Goal: Task Accomplishment & Management: Manage account settings

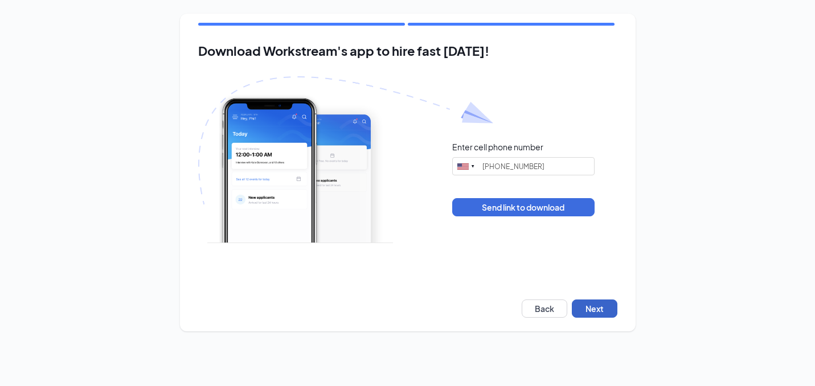
click at [588, 310] on button "Next" at bounding box center [595, 309] width 46 height 18
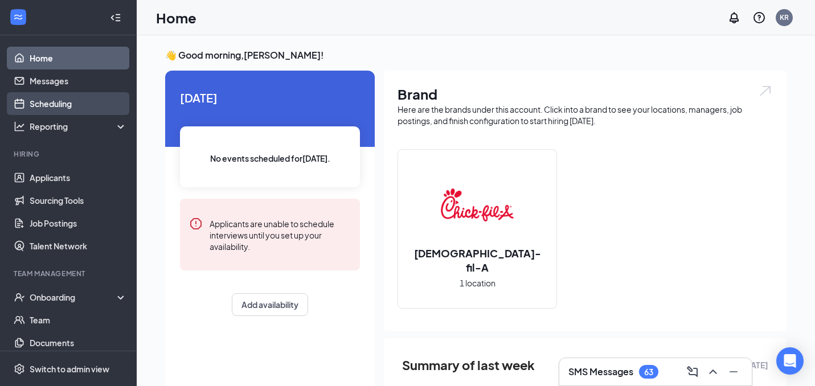
click at [58, 104] on link "Scheduling" at bounding box center [78, 103] width 97 height 23
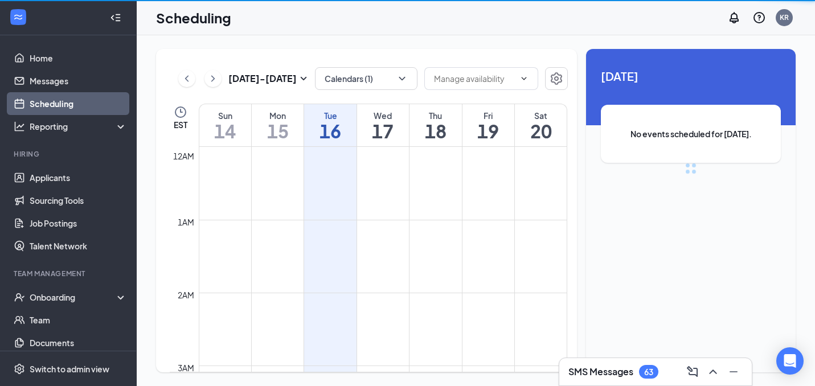
scroll to position [560, 0]
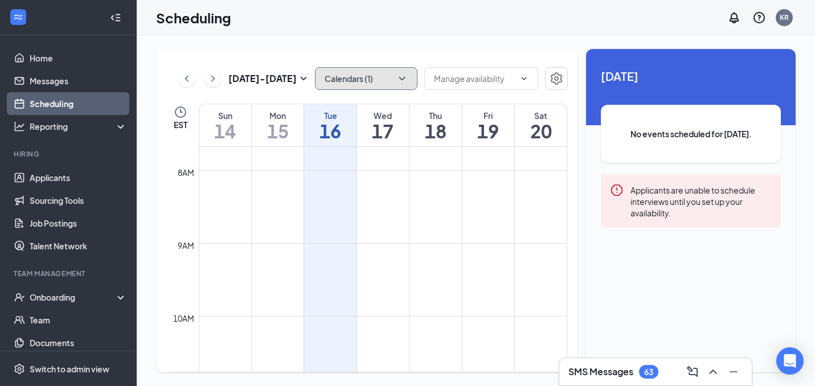
click at [385, 81] on button "Calendars (1)" at bounding box center [366, 78] width 103 height 23
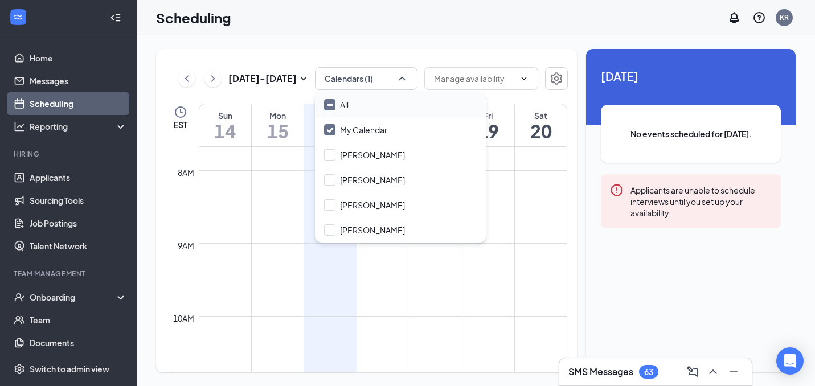
click at [349, 107] on div "All" at bounding box center [400, 104] width 171 height 25
checkbox input "true"
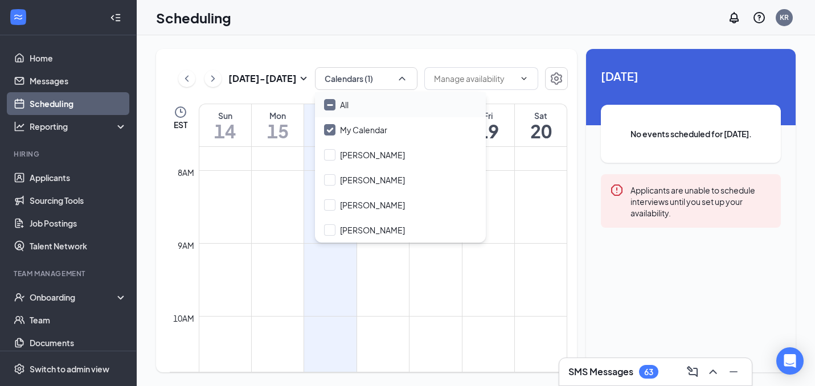
checkbox input "true"
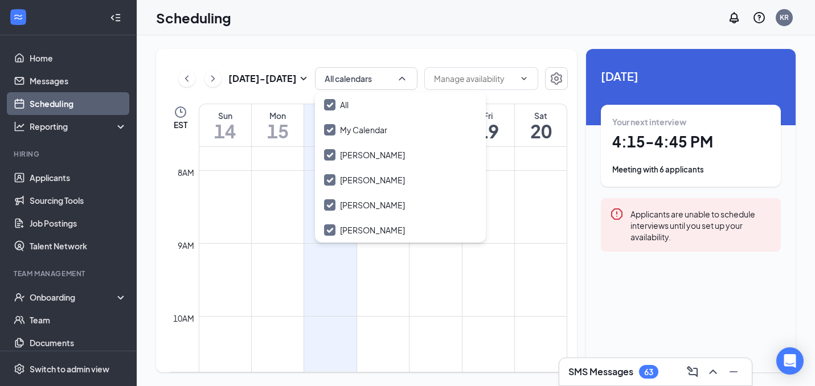
click at [407, 40] on div "[DATE] - [DATE] All calendars EST Sun 14 Mon 15 Tue 16 Wed 17 Thu 18 Fri 19 Sat…" at bounding box center [476, 210] width 678 height 351
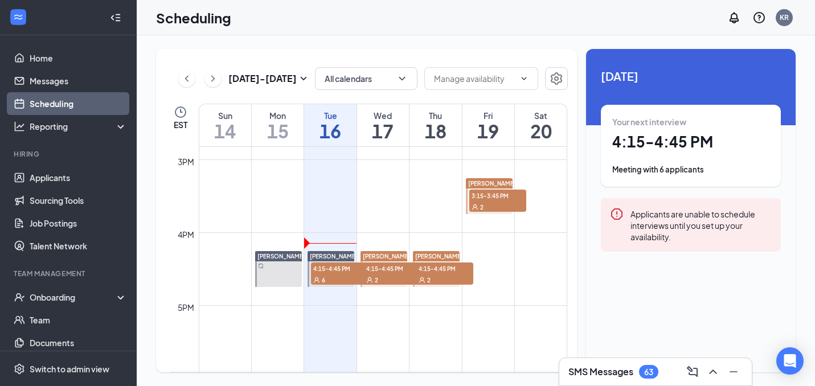
scroll to position [1095, 0]
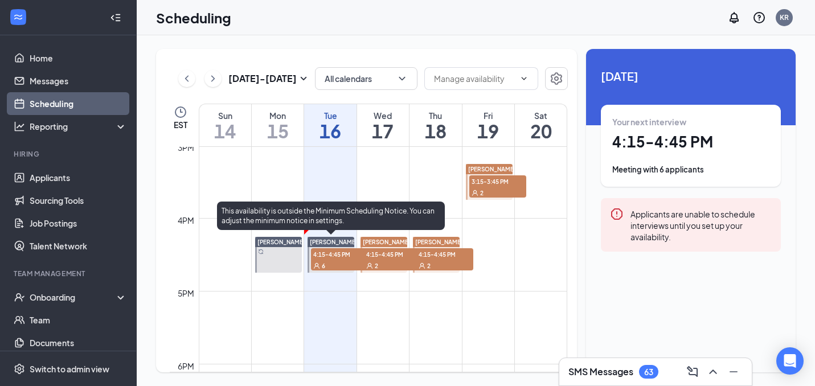
click at [334, 259] on span "4:15-4:45 PM" at bounding box center [339, 253] width 57 height 11
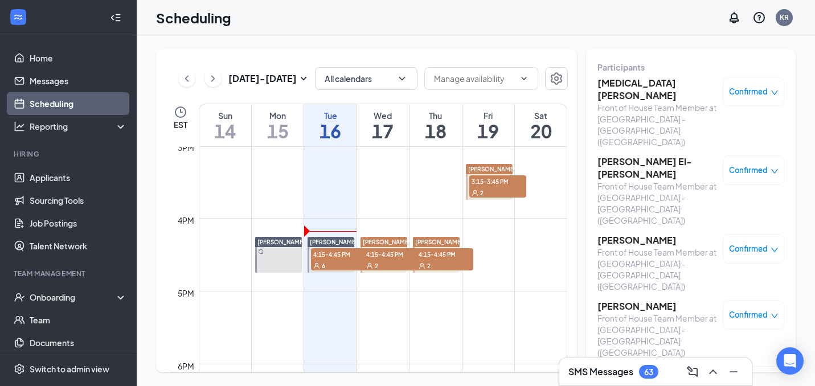
scroll to position [75, 0]
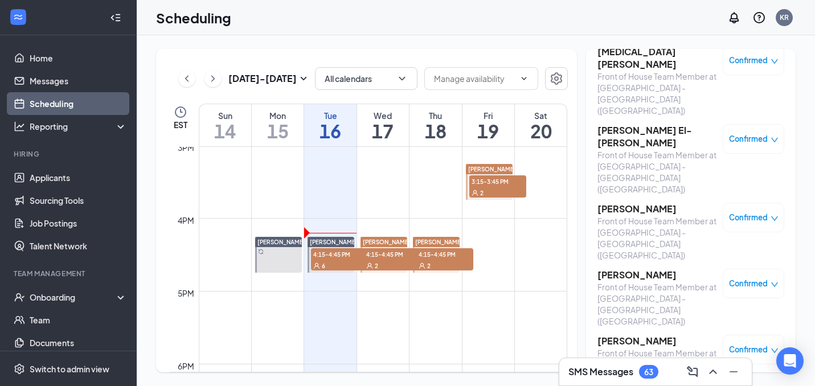
click at [639, 269] on h3 "[PERSON_NAME]" at bounding box center [658, 275] width 120 height 13
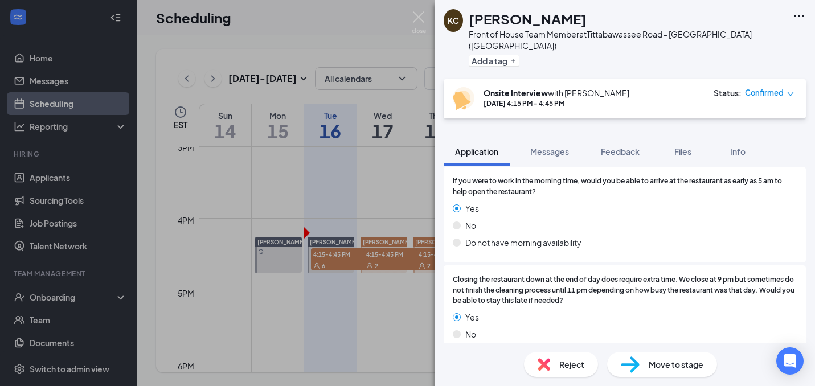
scroll to position [1361, 0]
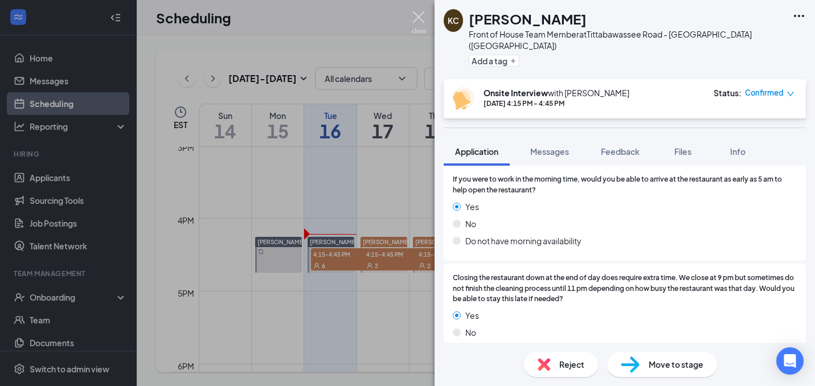
click at [416, 24] on img at bounding box center [419, 22] width 14 height 22
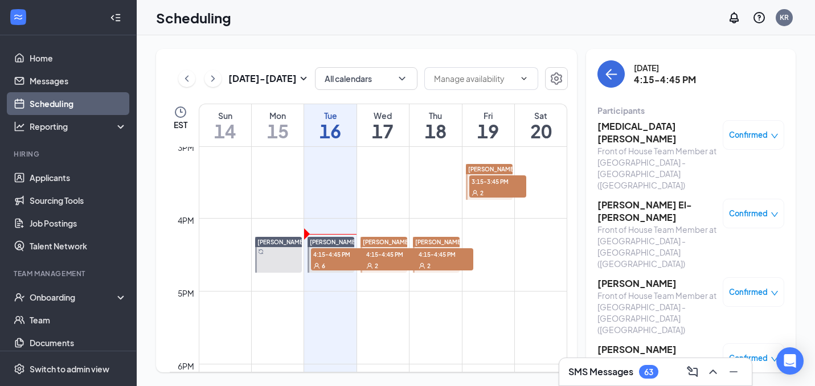
scroll to position [75, 0]
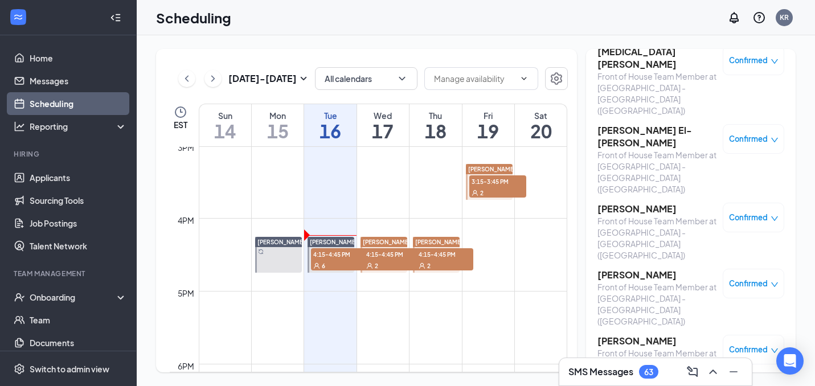
click at [619, 335] on h3 "[PERSON_NAME]" at bounding box center [658, 341] width 120 height 13
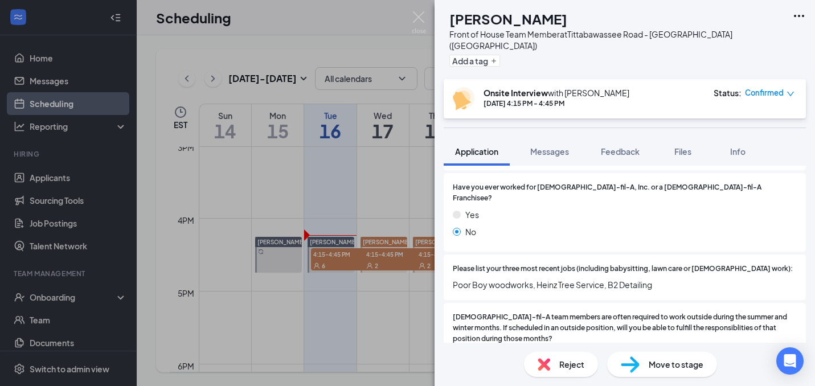
scroll to position [320, 0]
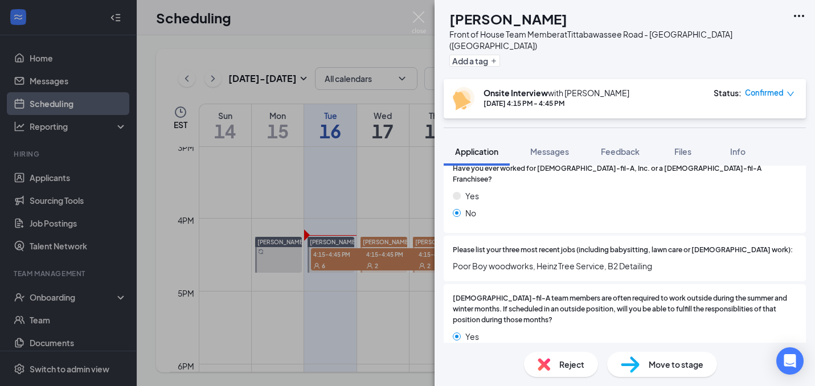
click at [491, 260] on span "Poor Boy woodworks, Heinz Tree Service, B2 Detailing" at bounding box center [625, 266] width 344 height 13
drag, startPoint x: 491, startPoint y: 248, endPoint x: 459, endPoint y: 250, distance: 32.5
click at [459, 260] on span "Poor Boy woodworks, Heinz Tree Service, B2 Detailing" at bounding box center [625, 266] width 344 height 13
click at [454, 260] on span "Poor Boy woodworks, Heinz Tree Service, B2 Detailing" at bounding box center [625, 266] width 344 height 13
drag, startPoint x: 454, startPoint y: 248, endPoint x: 493, endPoint y: 247, distance: 39.3
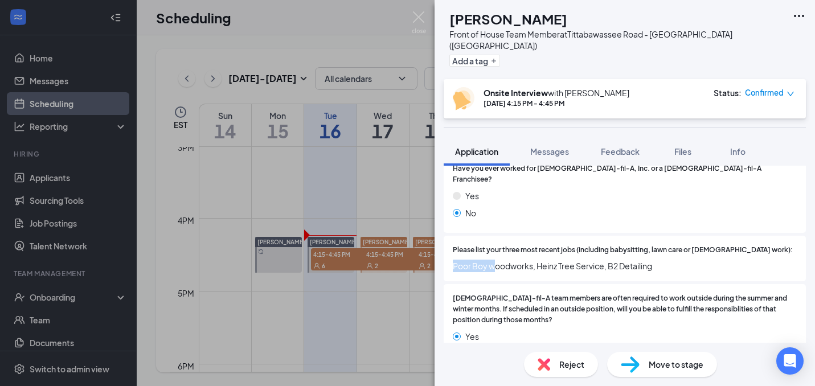
click at [493, 260] on span "Poor Boy woodworks, Heinz Tree Service, B2 Detailing" at bounding box center [625, 266] width 344 height 13
click at [489, 260] on span "Poor Boy woodworks, Heinz Tree Service, B2 Detailing" at bounding box center [625, 266] width 344 height 13
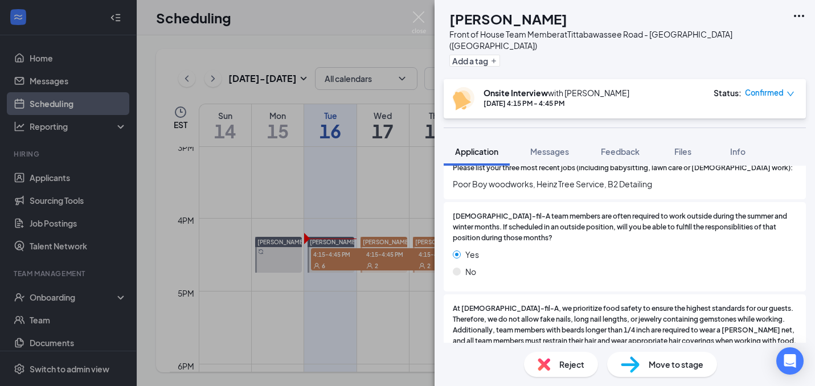
scroll to position [0, 0]
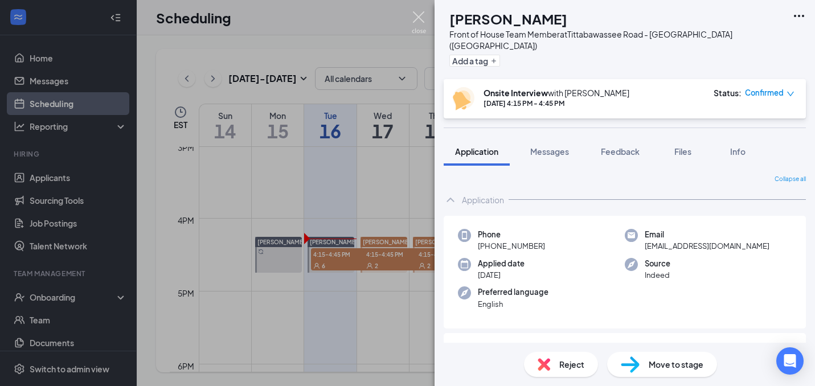
click at [418, 22] on img at bounding box center [419, 22] width 14 height 22
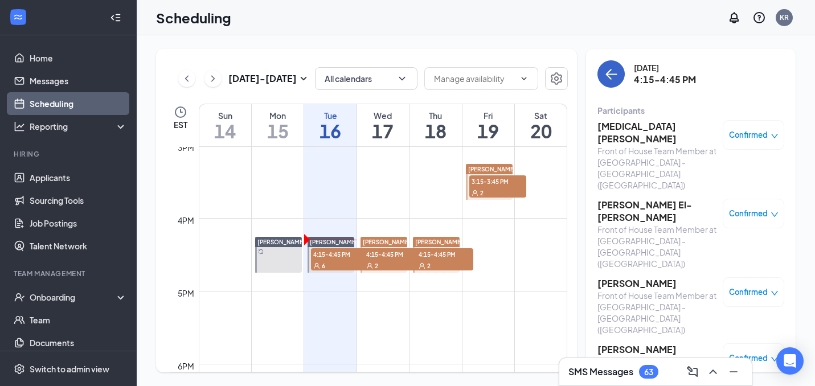
click at [608, 72] on icon "ArrowLeft" at bounding box center [611, 74] width 14 height 14
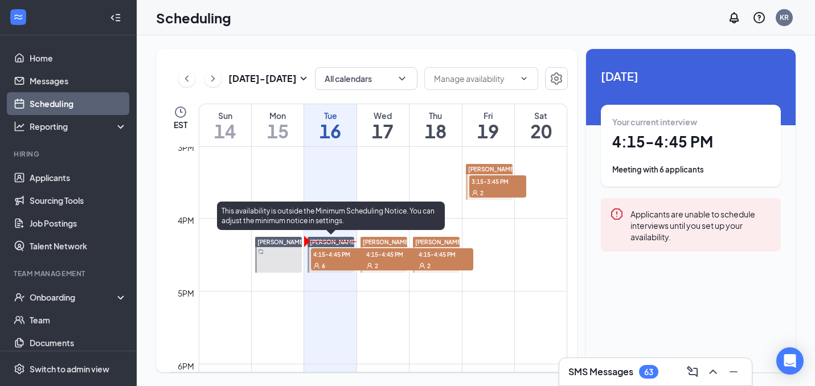
click at [340, 266] on div "6" at bounding box center [339, 265] width 57 height 11
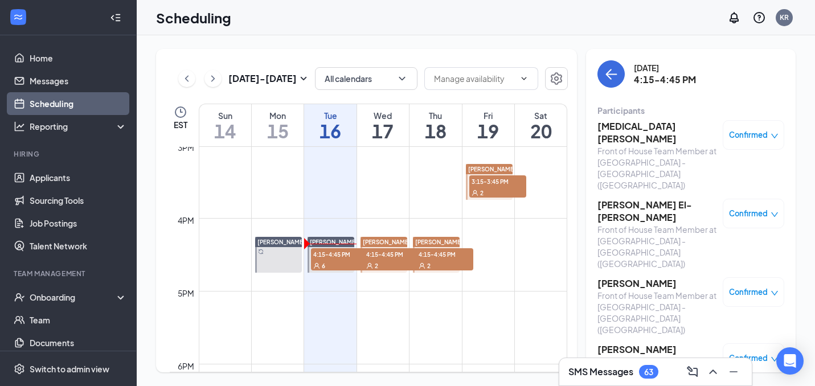
scroll to position [75, 0]
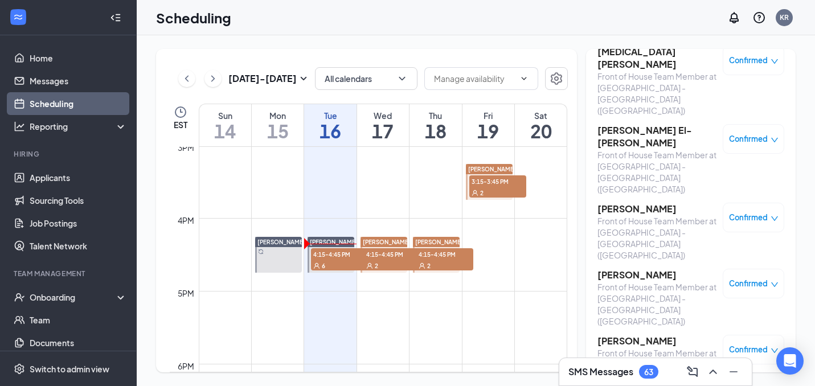
click at [641, 326] on body "Home Messages Scheduling Reporting Hiring Applicants Sourcing Tools Job Posting…" at bounding box center [407, 193] width 815 height 386
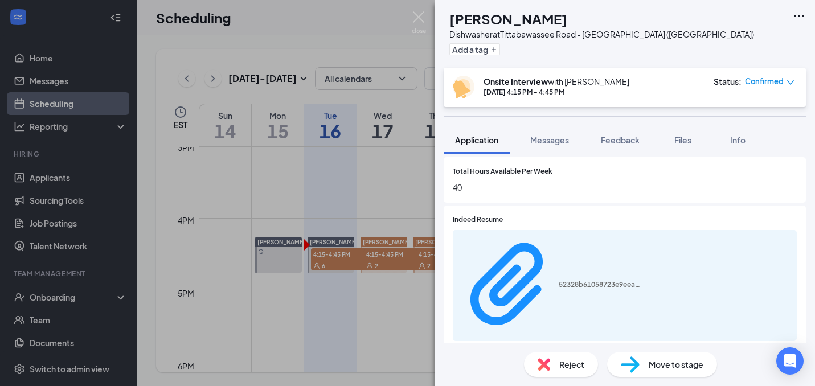
scroll to position [475, 0]
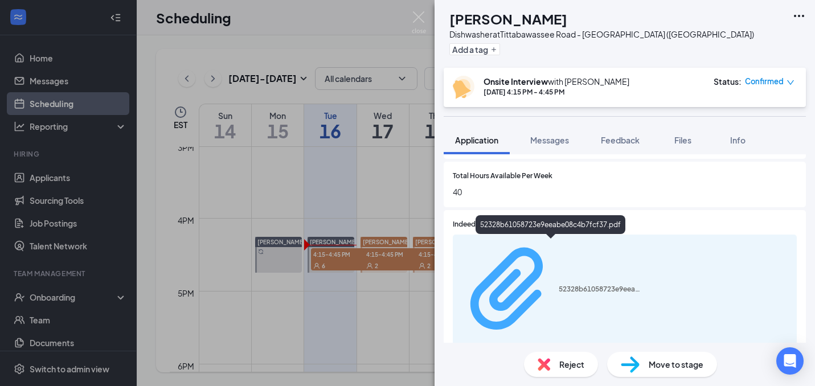
click at [559, 285] on div "52328b61058723e9eeabe08c4b7fcf37.pdf" at bounding box center [601, 289] width 85 height 9
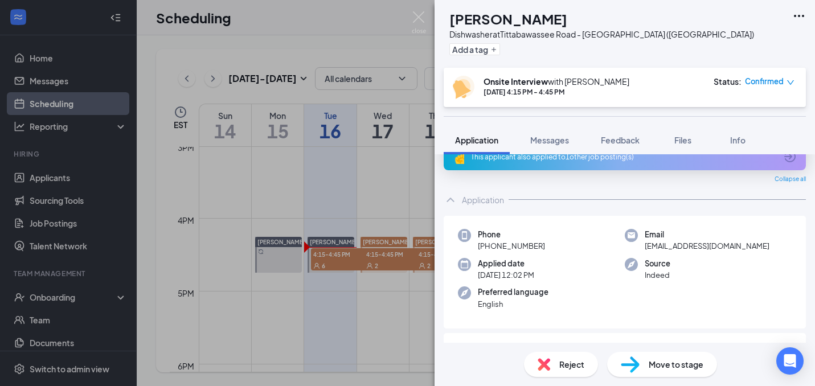
scroll to position [0, 0]
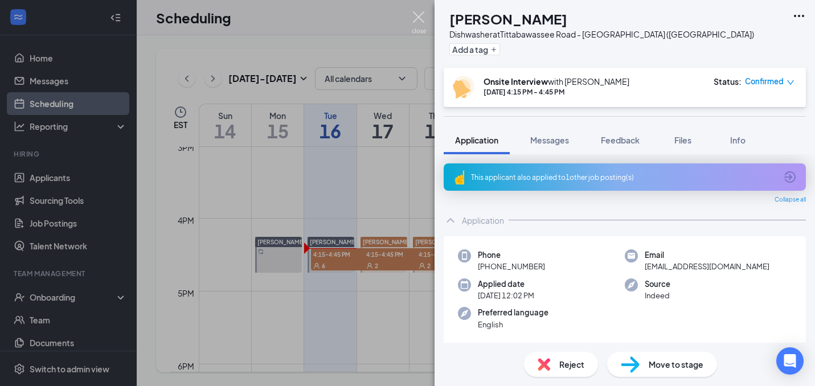
click at [418, 15] on img at bounding box center [419, 22] width 14 height 22
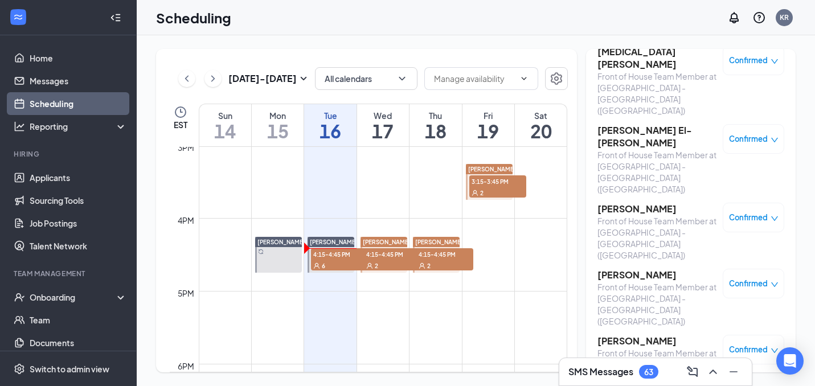
click at [639, 203] on h3 "[PERSON_NAME]" at bounding box center [658, 209] width 120 height 13
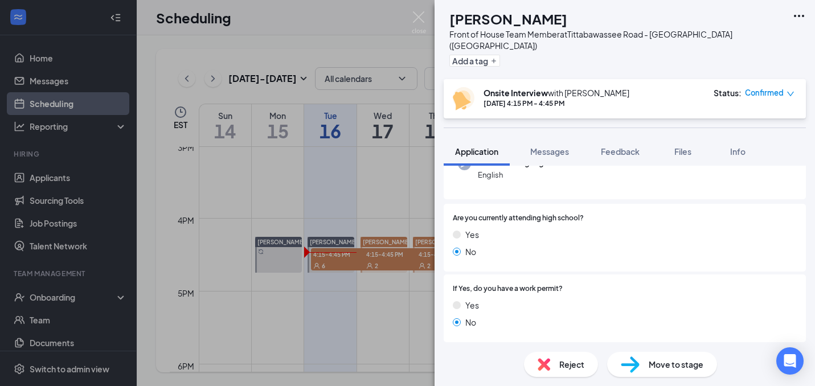
scroll to position [125, 0]
